Goal: Information Seeking & Learning: Learn about a topic

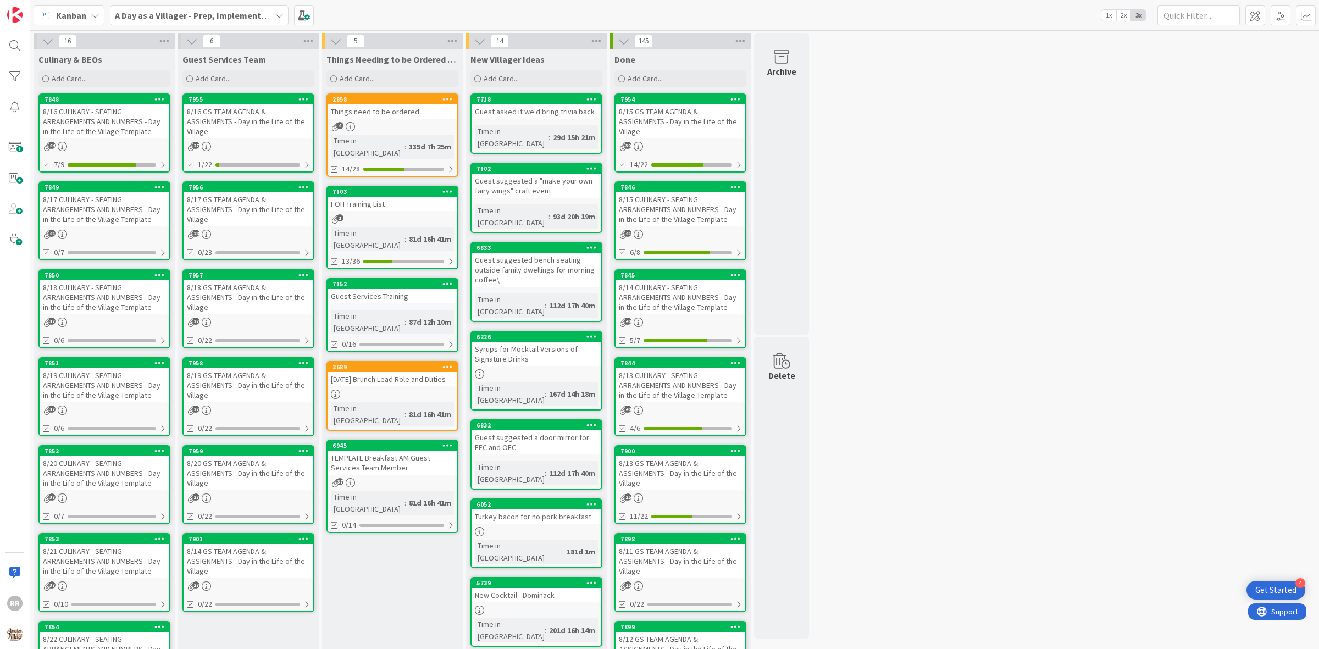
click at [113, 212] on div "8/17 CULINARY - SEATING ARRANGEMENTS AND NUMBERS - Day in the Life of the Villa…" at bounding box center [105, 209] width 130 height 34
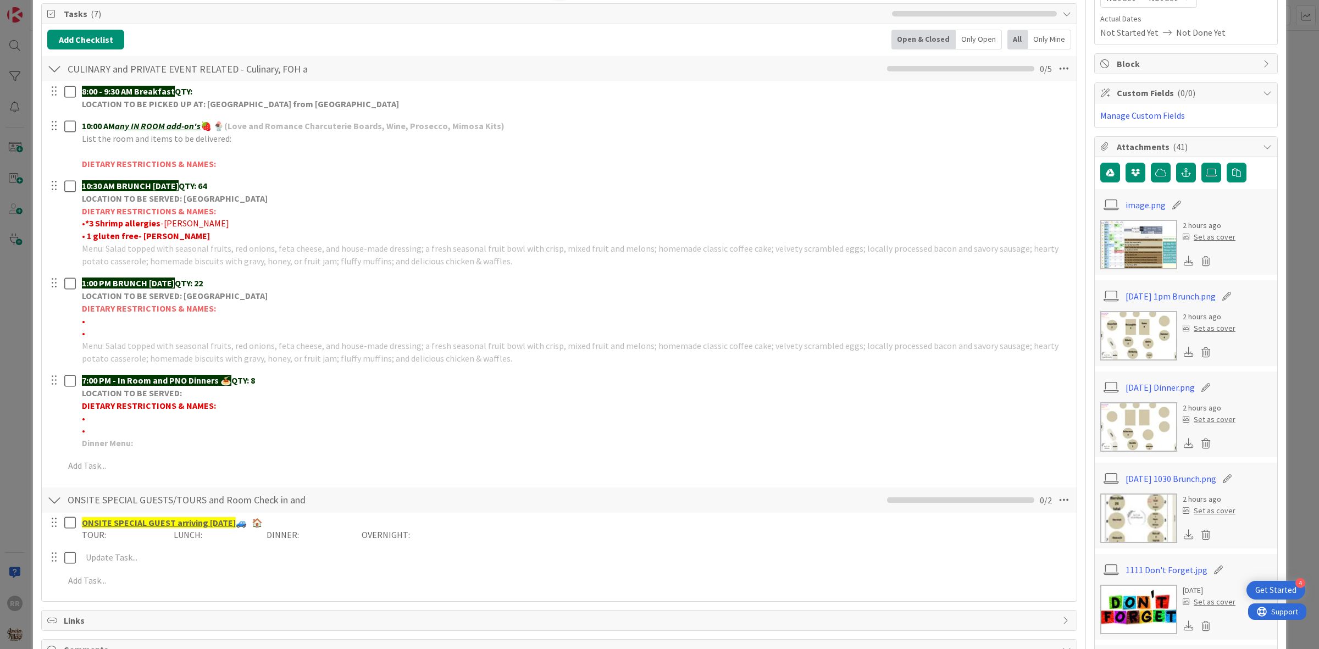
scroll to position [206, 0]
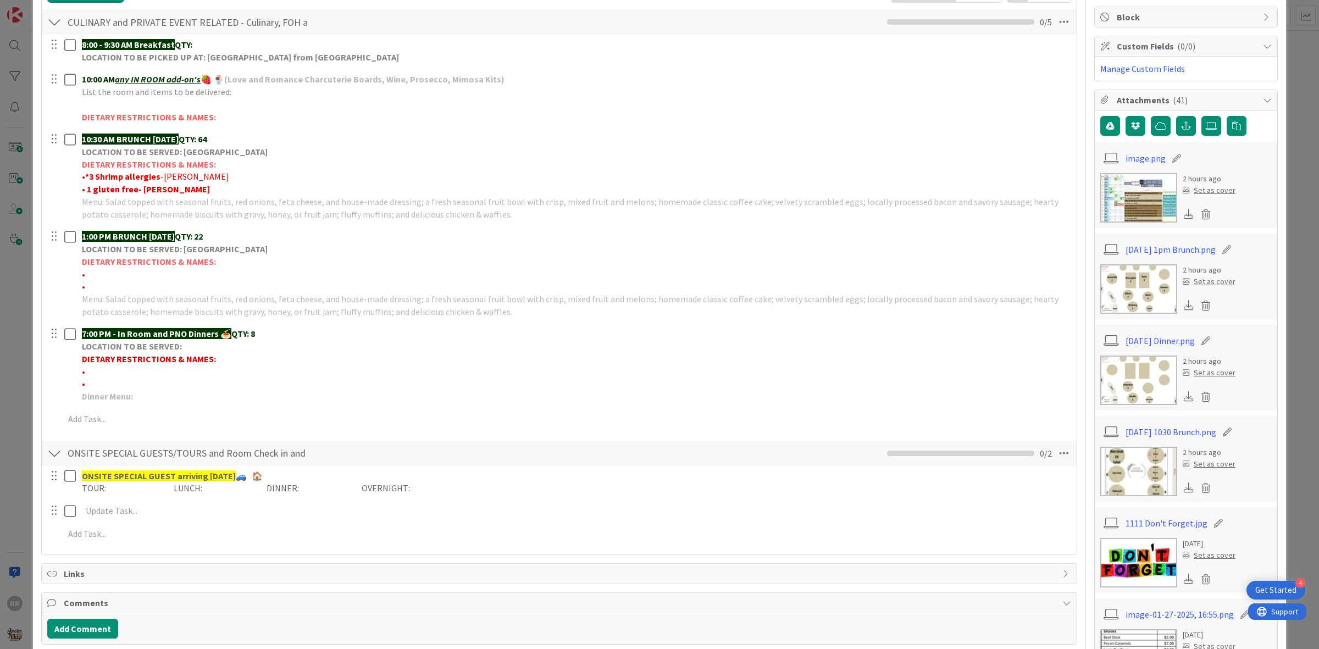
click at [1119, 468] on img at bounding box center [1138, 471] width 77 height 49
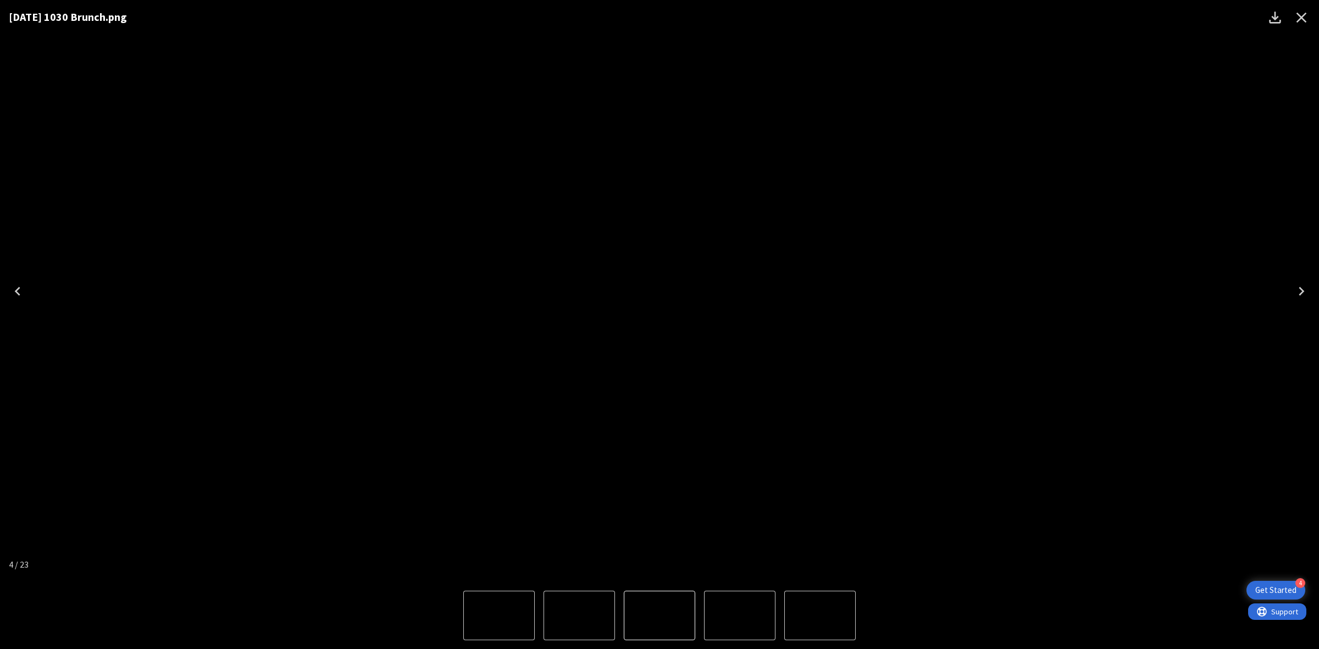
click at [1299, 23] on icon "Close" at bounding box center [1302, 18] width 18 height 18
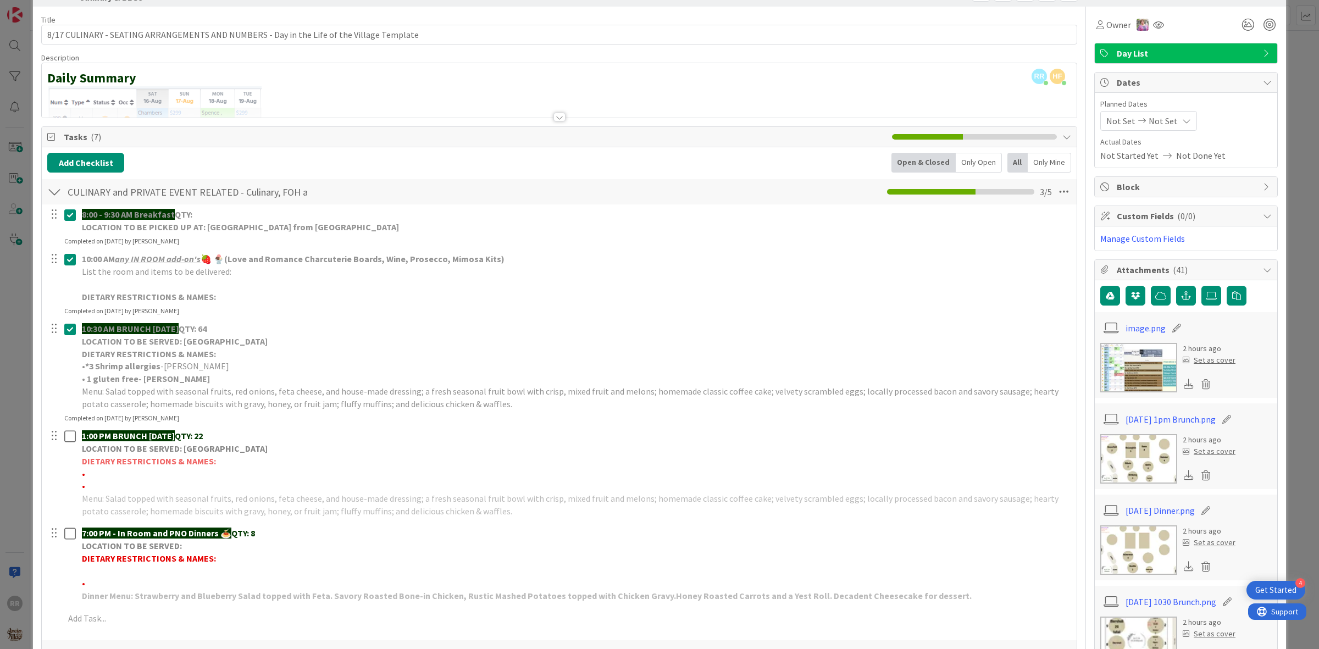
scroll to position [0, 0]
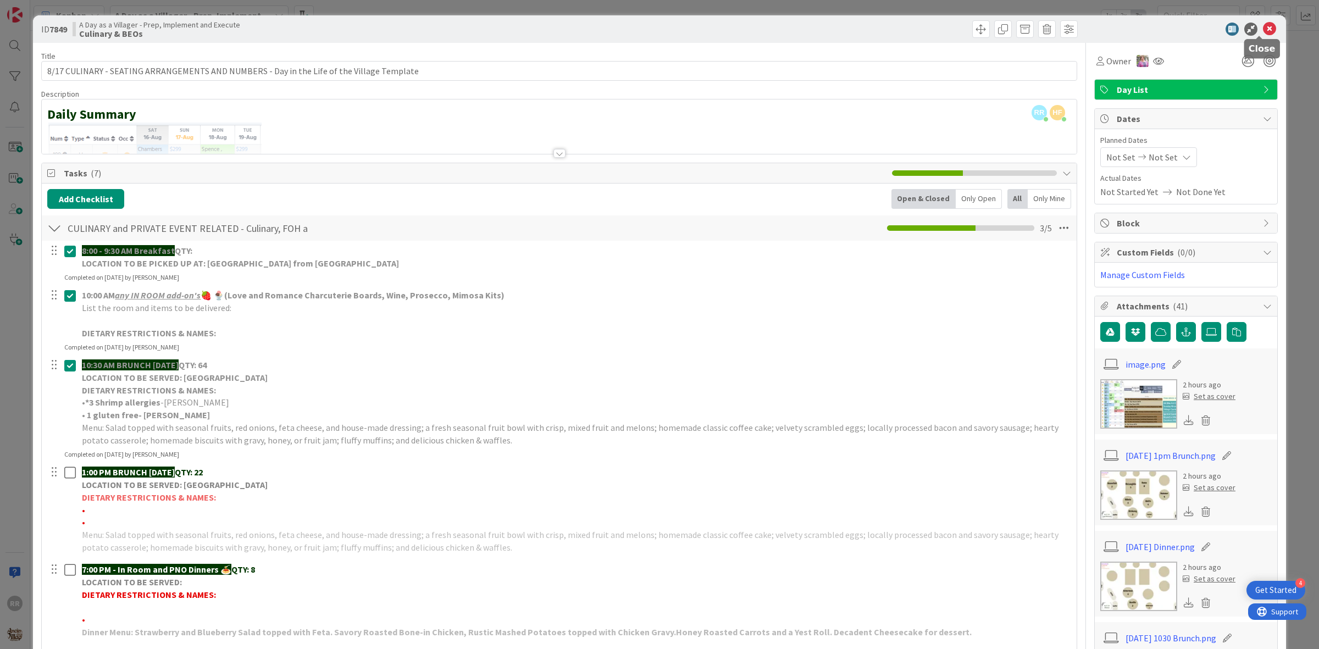
click at [1263, 29] on icon at bounding box center [1269, 29] width 13 height 13
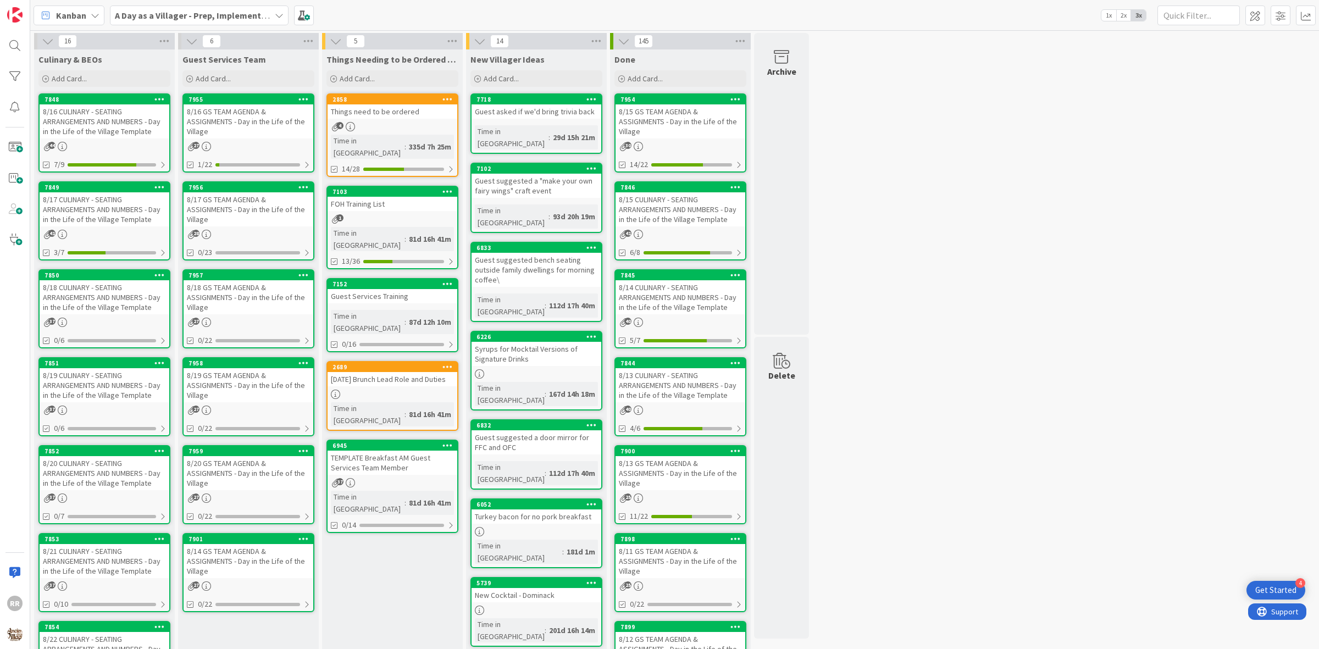
click at [141, 395] on div "8/19 CULINARY - SEATING ARRANGEMENTS AND NUMBERS - Day in the Life of the Villa…" at bounding box center [105, 385] width 130 height 34
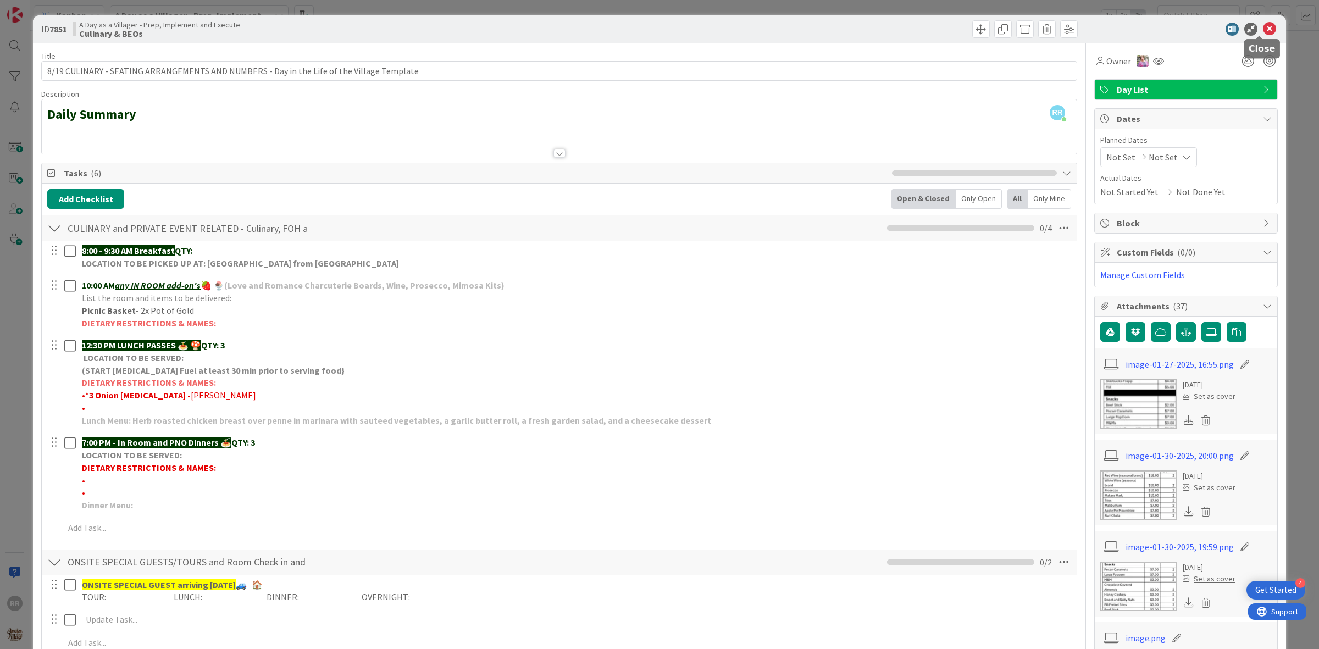
click at [1263, 32] on icon at bounding box center [1269, 29] width 13 height 13
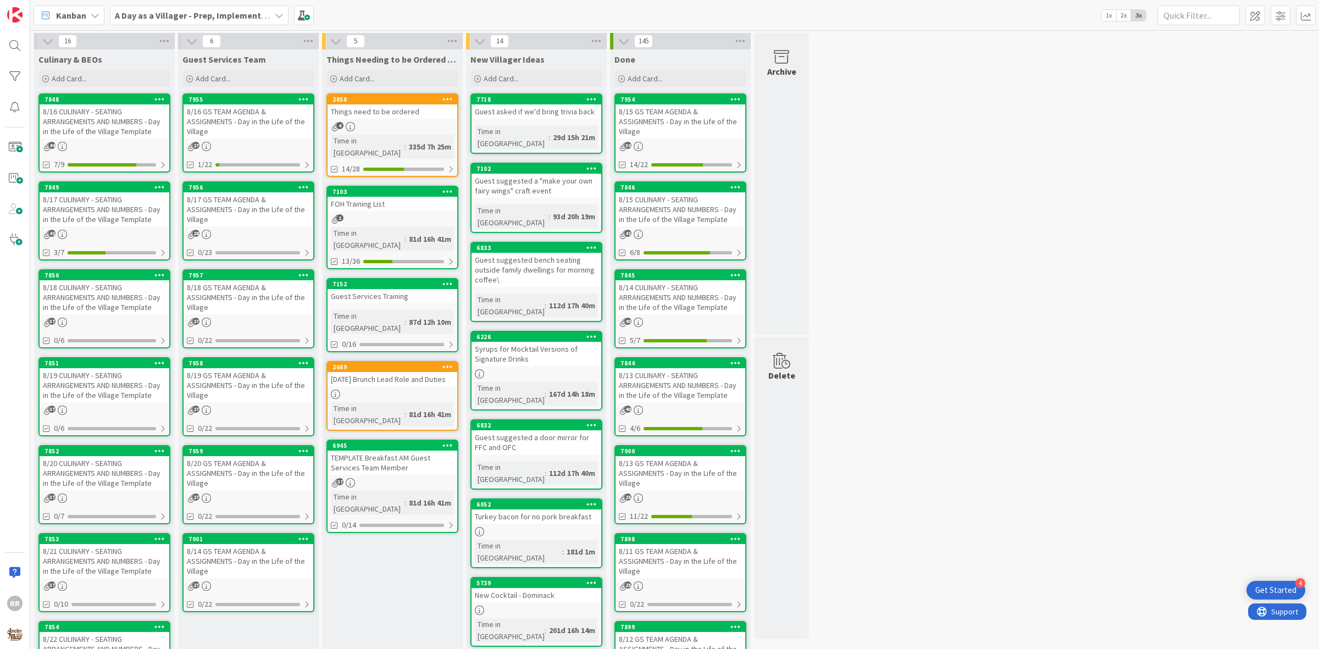
click at [91, 301] on div "8/18 CULINARY - SEATING ARRANGEMENTS AND NUMBERS - Day in the Life of the Villa…" at bounding box center [105, 297] width 130 height 34
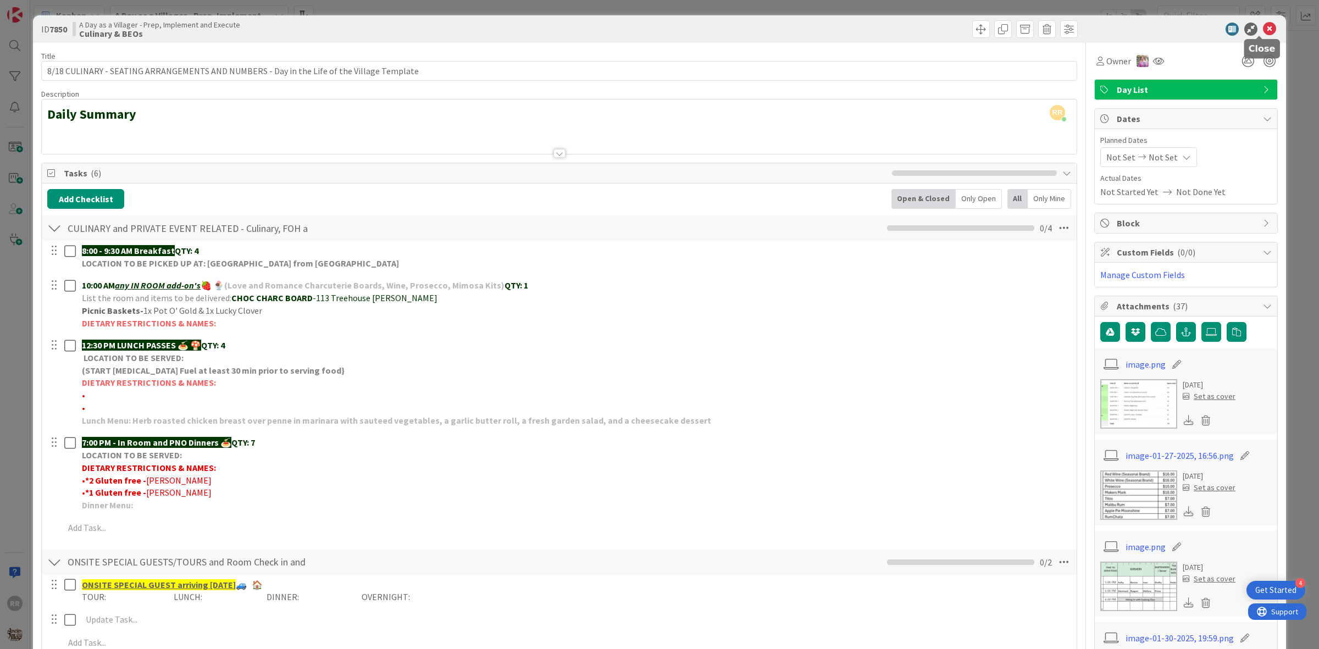
click at [1263, 31] on icon at bounding box center [1269, 29] width 13 height 13
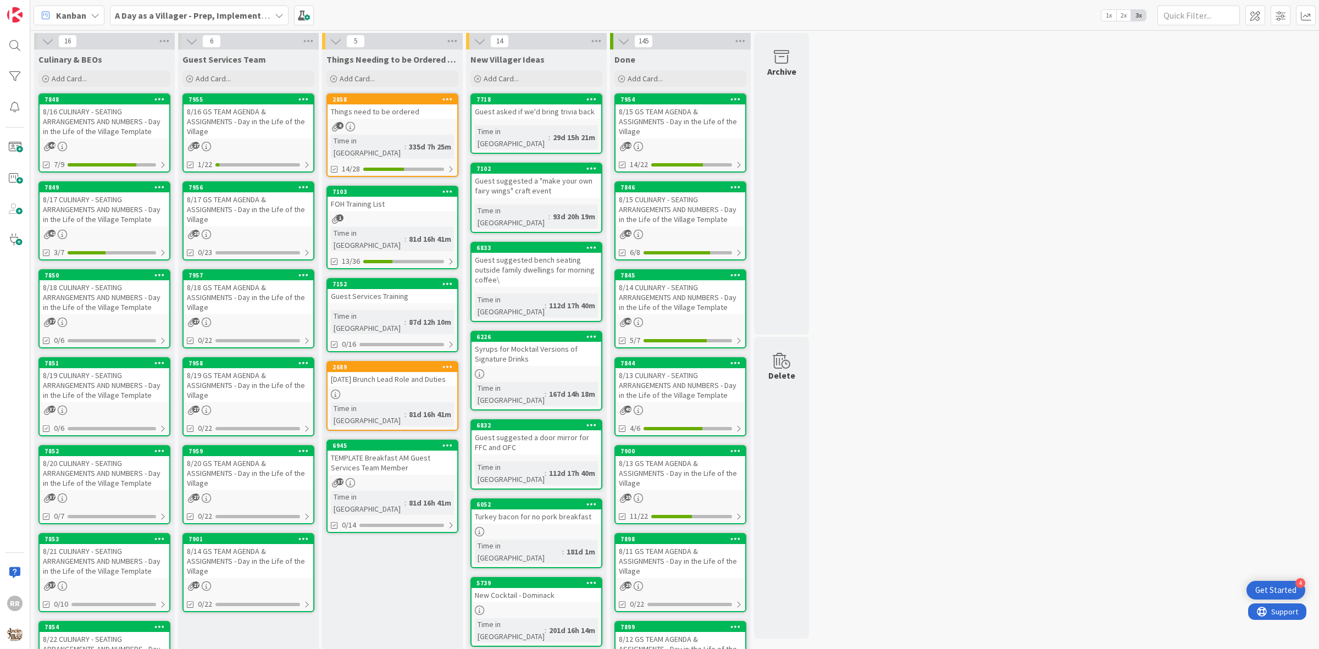
click at [95, 120] on div "8/16 CULINARY - SEATING ARRANGEMENTS AND NUMBERS - Day in the Life of the Villa…" at bounding box center [105, 121] width 130 height 34
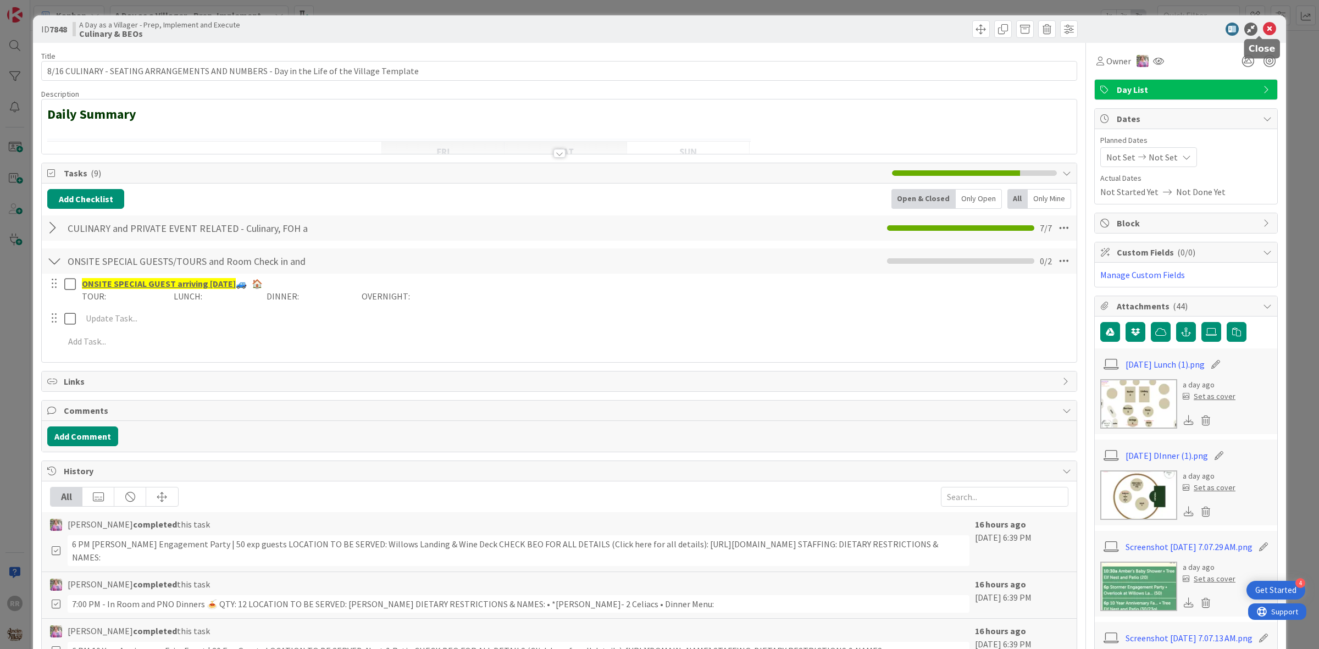
click at [1263, 30] on icon at bounding box center [1269, 29] width 13 height 13
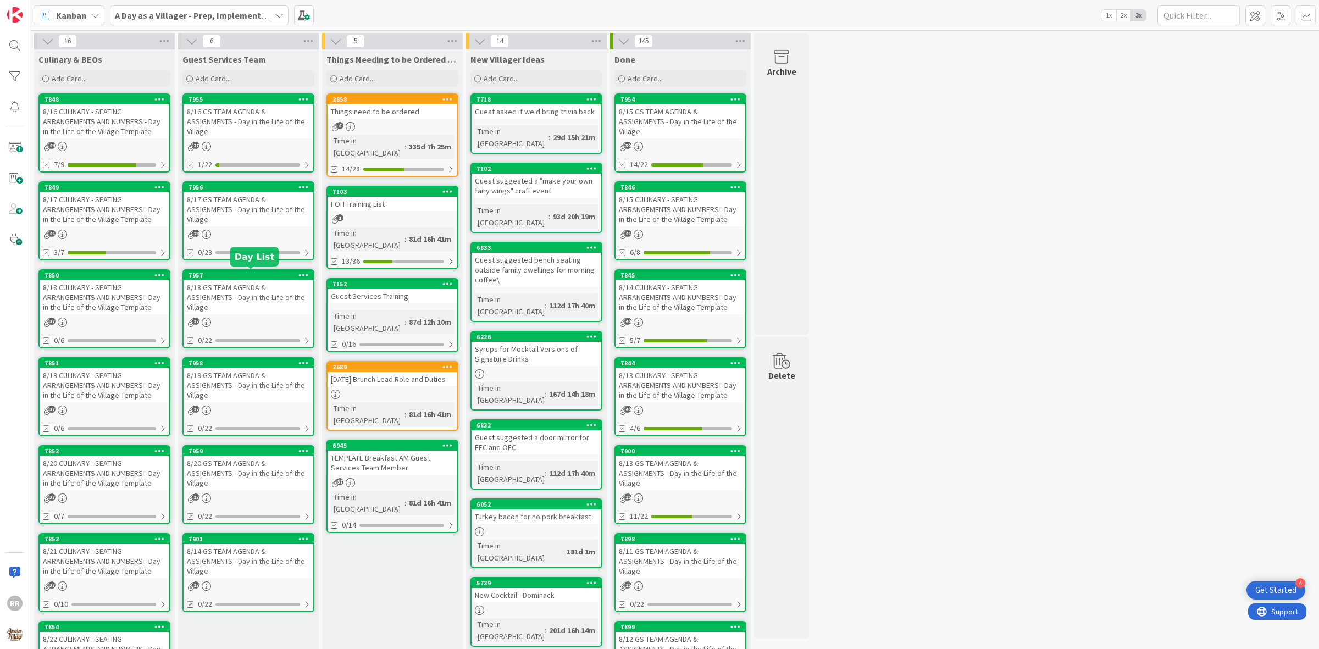
click at [119, 201] on div "8/17 CULINARY - SEATING ARRANGEMENTS AND NUMBERS - Day in the Life of the Villa…" at bounding box center [105, 209] width 130 height 34
